Goal: Information Seeking & Learning: Learn about a topic

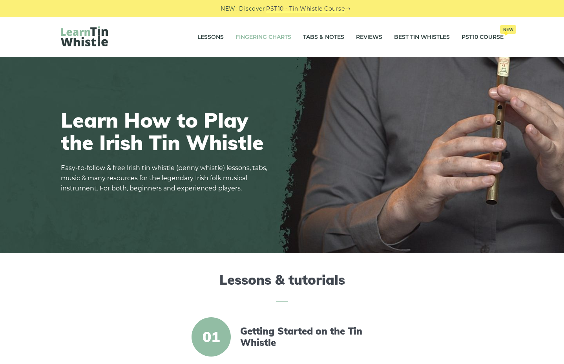
click at [256, 37] on link "Fingering Charts" at bounding box center [264, 37] width 56 height 20
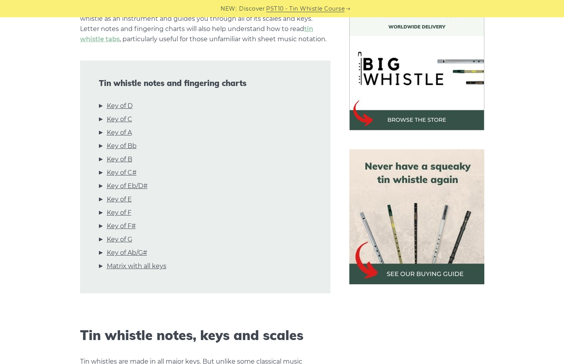
scroll to position [236, 0]
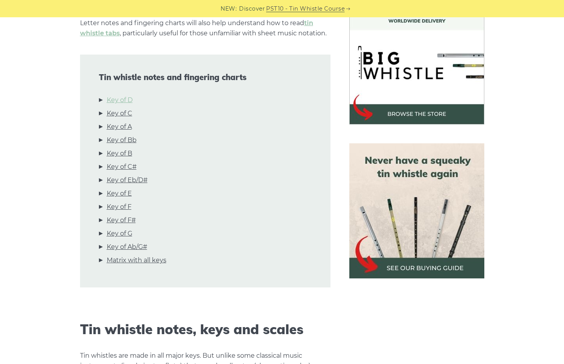
click at [121, 96] on link "Key of D" at bounding box center [120, 100] width 26 height 10
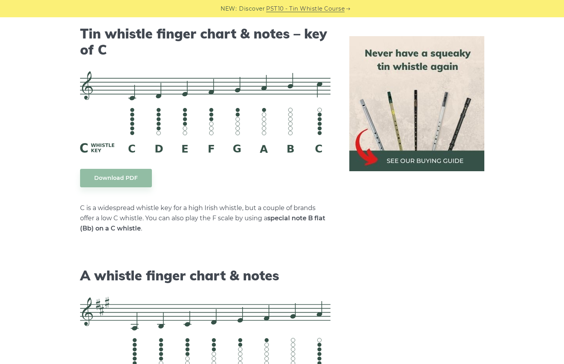
scroll to position [1773, 0]
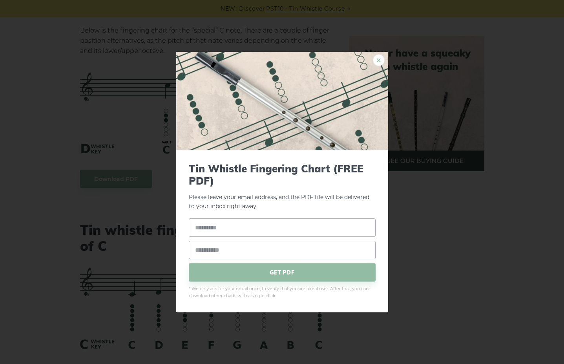
click at [382, 60] on link "×" at bounding box center [379, 60] width 12 height 12
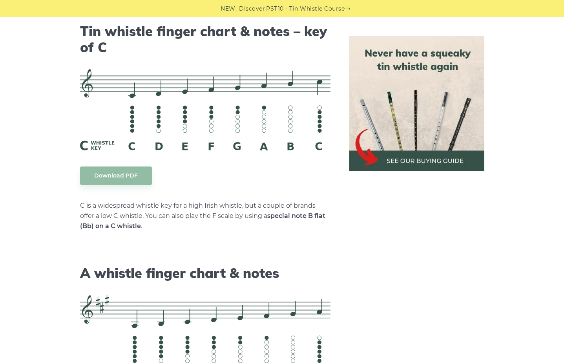
scroll to position [2009, 0]
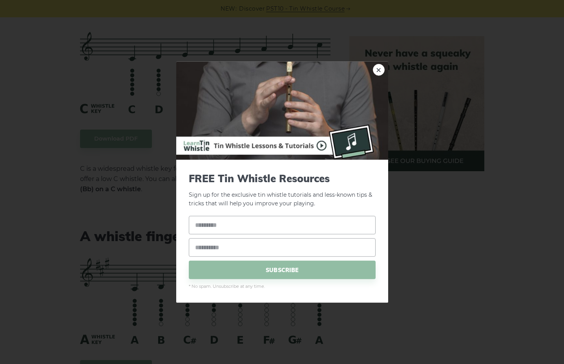
click at [49, 200] on div "× FREE Tin Whistle Resources Sign up for the exclusive tin whistle tutorials an…" at bounding box center [282, 182] width 564 height 364
click at [378, 69] on link "×" at bounding box center [379, 70] width 12 height 12
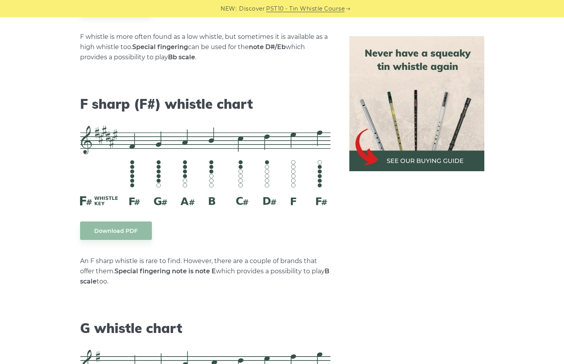
scroll to position [3736, 0]
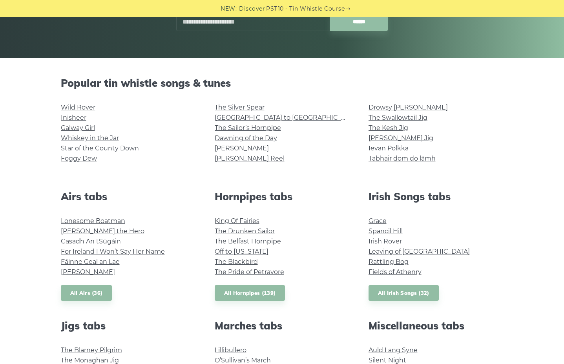
scroll to position [157, 0]
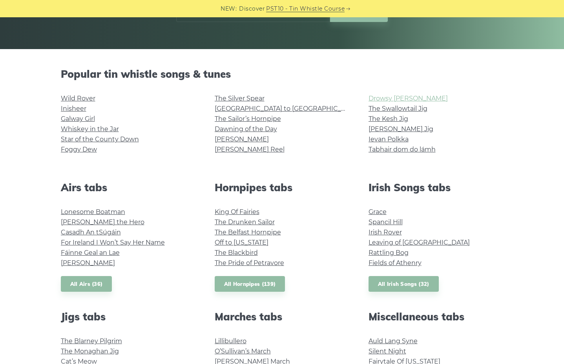
click at [388, 98] on link "Drowsy [PERSON_NAME]" at bounding box center [408, 98] width 79 height 7
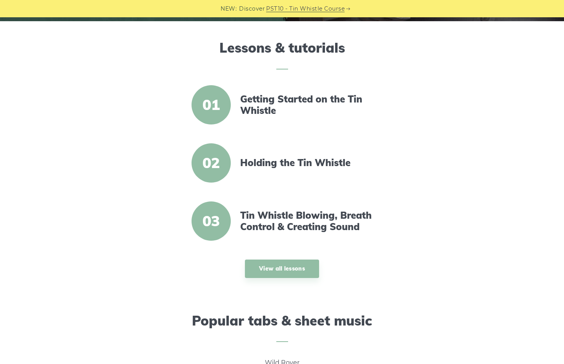
scroll to position [236, 0]
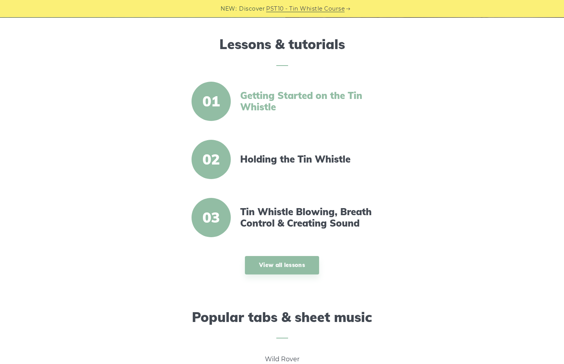
click at [250, 104] on link "Getting Started on the Tin Whistle" at bounding box center [307, 101] width 135 height 23
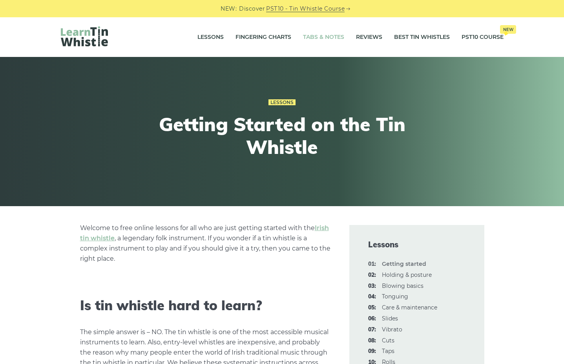
click at [336, 36] on link "Tabs & Notes" at bounding box center [323, 37] width 41 height 20
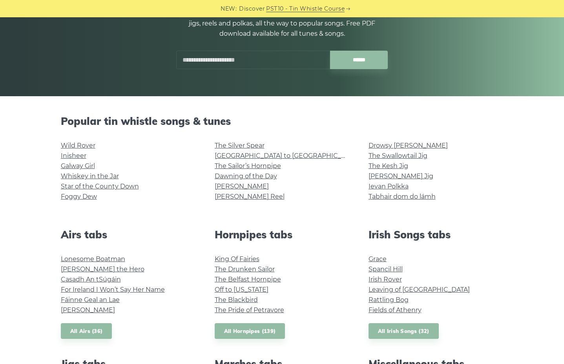
scroll to position [157, 0]
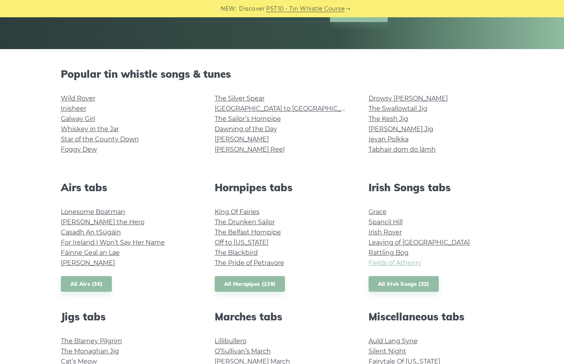
click at [401, 260] on link "Fields of Athenry" at bounding box center [395, 262] width 53 height 7
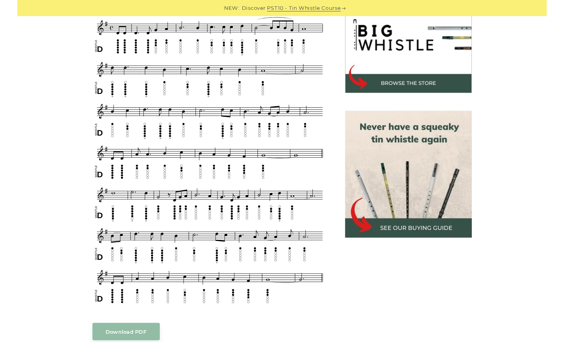
scroll to position [275, 0]
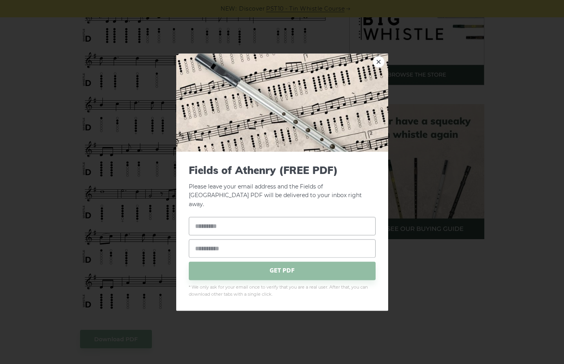
drag, startPoint x: 295, startPoint y: 313, endPoint x: 200, endPoint y: 304, distance: 95.9
click at [377, 64] on link "×" at bounding box center [379, 62] width 12 height 12
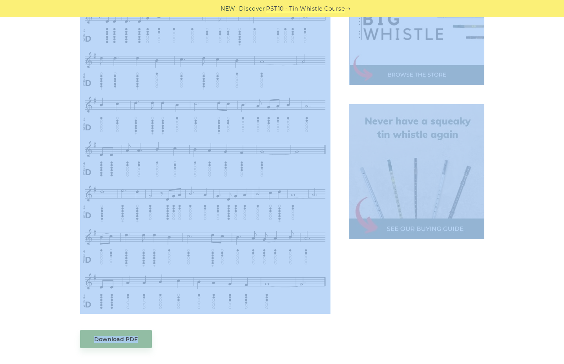
drag, startPoint x: 347, startPoint y: 286, endPoint x: 150, endPoint y: 286, distance: 196.7
click at [150, 286] on div "Sheet music notes and tab to play Fields of Athenry on a tin whistle (penny whi…" at bounding box center [282, 279] width 462 height 658
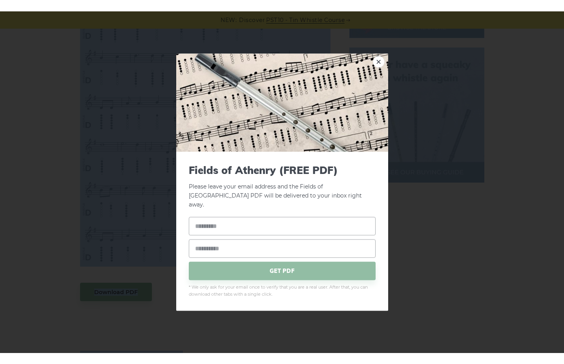
scroll to position [432, 0]
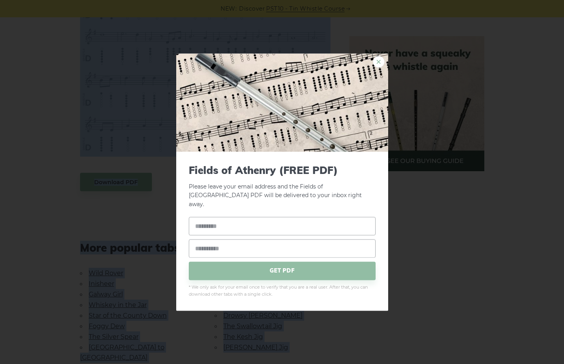
click at [380, 67] on link "×" at bounding box center [379, 62] width 12 height 12
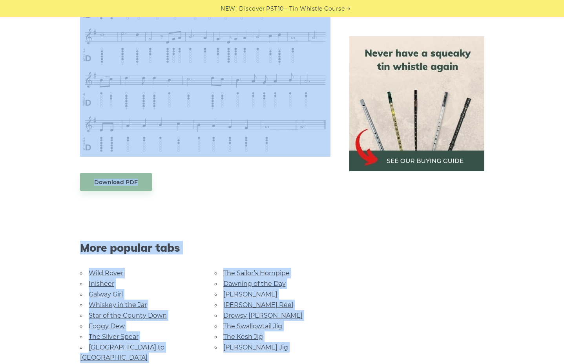
scroll to position [510, 0]
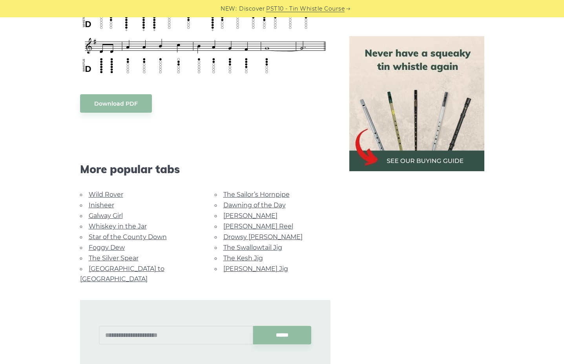
click at [357, 243] on aside at bounding box center [417, 39] width 154 height 648
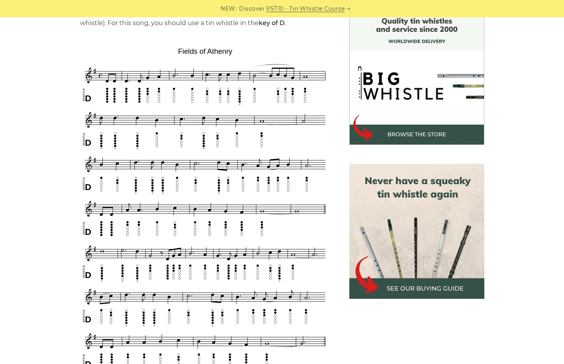
scroll to position [196, 0]
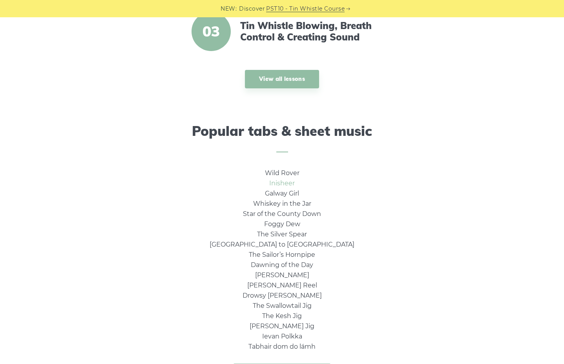
scroll to position [471, 0]
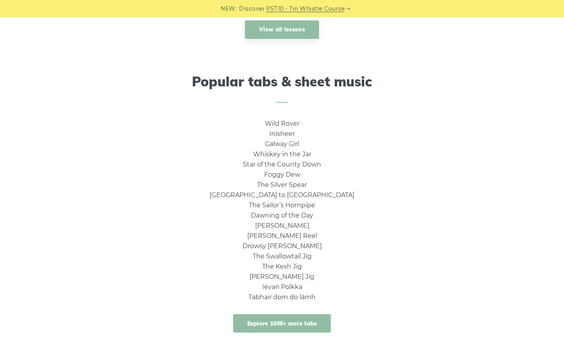
click at [282, 319] on link "Explore 1000+ more tabs" at bounding box center [282, 323] width 98 height 18
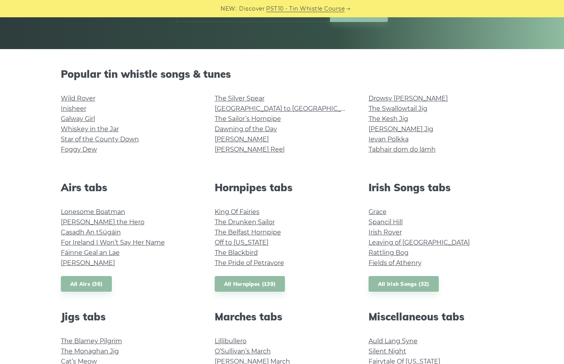
scroll to position [196, 0]
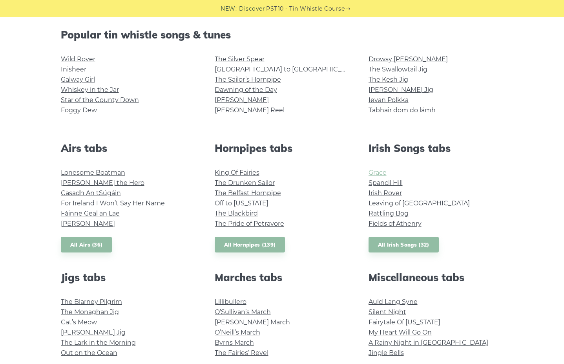
click at [374, 170] on link "Grace" at bounding box center [378, 172] width 18 height 7
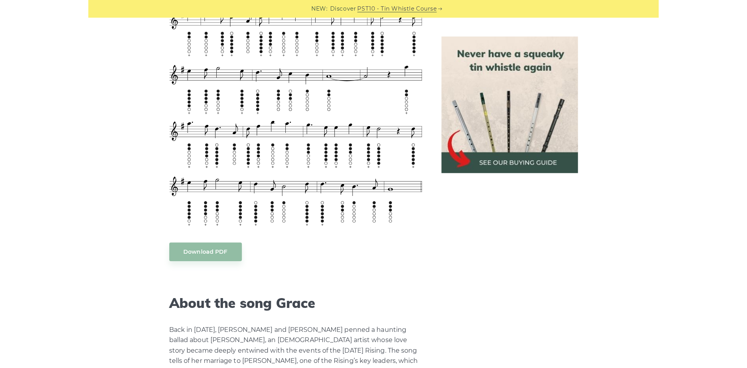
scroll to position [1021, 0]
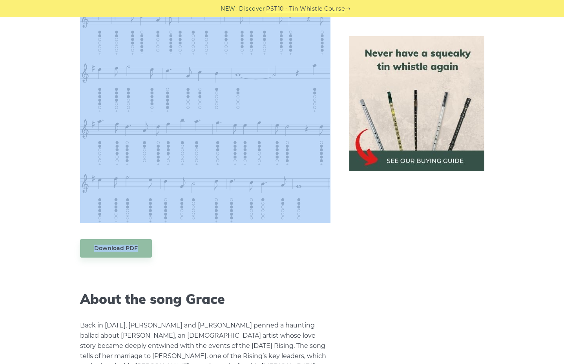
drag, startPoint x: 336, startPoint y: 230, endPoint x: 143, endPoint y: 166, distance: 204.2
click at [146, 181] on div "Sheet music notes and tab to play Grace on a tin whistle (penny whistle). The n…" at bounding box center [205, 192] width 269 height 1976
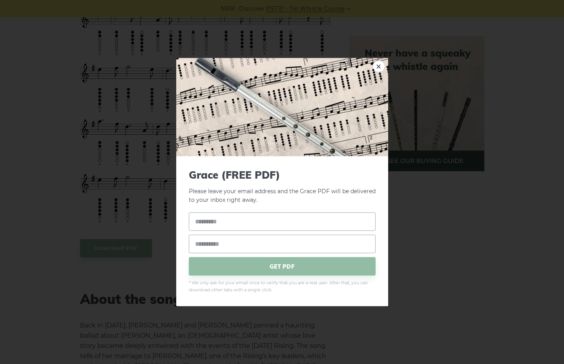
click at [145, 69] on div "× Grace (FREE PDF) Please leave your email address and the Grace PDF will be de…" at bounding box center [282, 182] width 564 height 364
click at [164, 47] on div "× Grace (FREE PDF) Please leave your email address and the Grace PDF will be de…" at bounding box center [282, 182] width 564 height 364
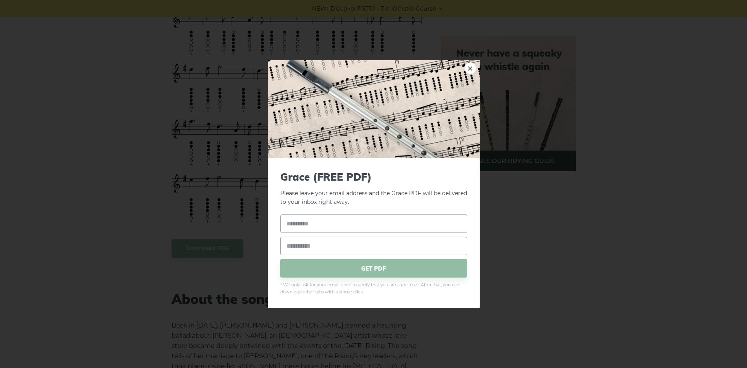
click at [82, 242] on div "× Grace (FREE PDF) Please leave your email address and the Grace PDF will be de…" at bounding box center [373, 184] width 747 height 368
click at [471, 65] on link "×" at bounding box center [470, 68] width 12 height 12
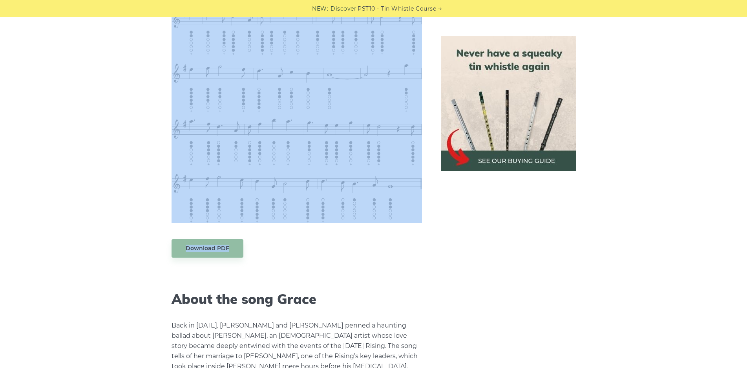
drag, startPoint x: 414, startPoint y: 251, endPoint x: 267, endPoint y: 167, distance: 168.5
click at [268, 170] on div "Sheet music notes and tab to play Grace on a tin whistle (penny whistle). The n…" at bounding box center [297, 191] width 251 height 1978
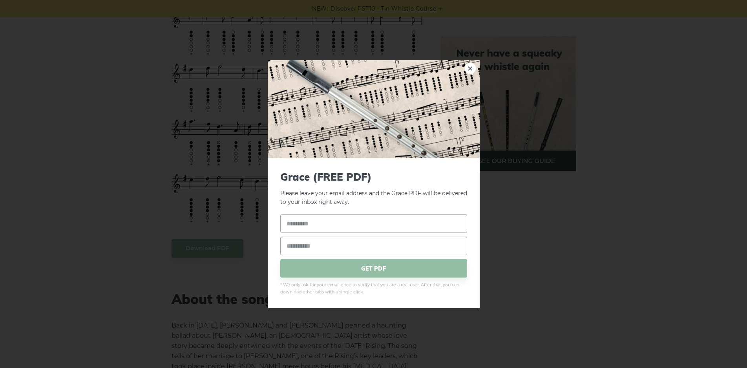
click at [207, 246] on div "× Grace (FREE PDF) Please leave your email address and the Grace PDF will be de…" at bounding box center [373, 184] width 747 height 368
click at [305, 227] on input "text" at bounding box center [373, 223] width 187 height 18
type input "******"
click at [292, 247] on input "email" at bounding box center [373, 246] width 187 height 18
type input "**********"
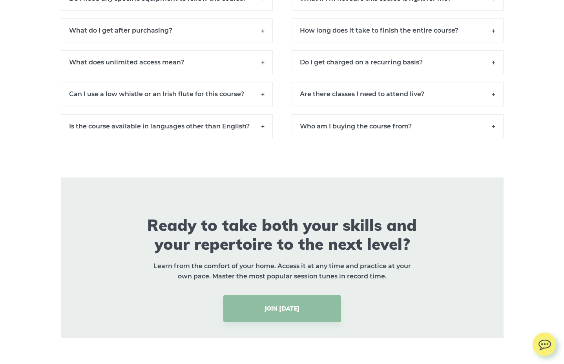
scroll to position [5863, 0]
